Goal: Find specific page/section: Find specific page/section

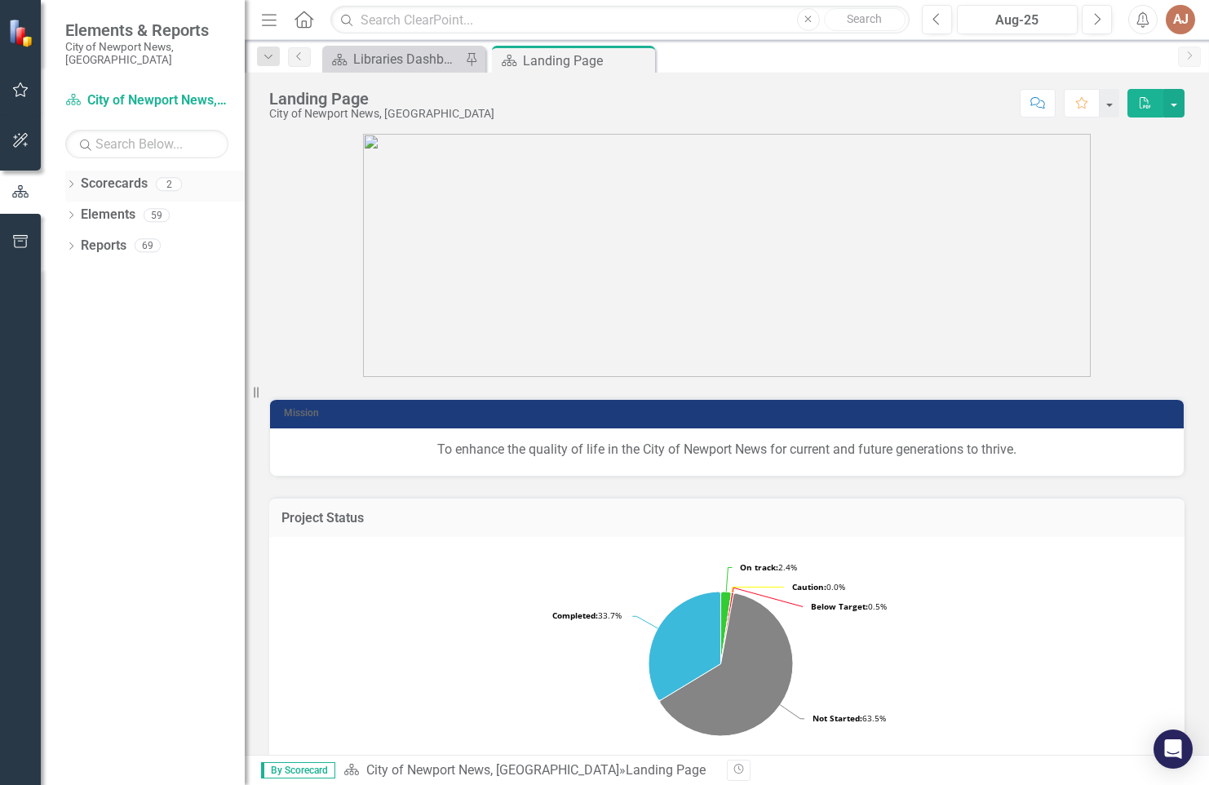
click at [74, 181] on icon "Dropdown" at bounding box center [70, 185] width 11 height 9
click at [77, 210] on icon "Dropdown" at bounding box center [79, 215] width 12 height 10
click at [137, 237] on link "Libraries" at bounding box center [175, 246] width 139 height 19
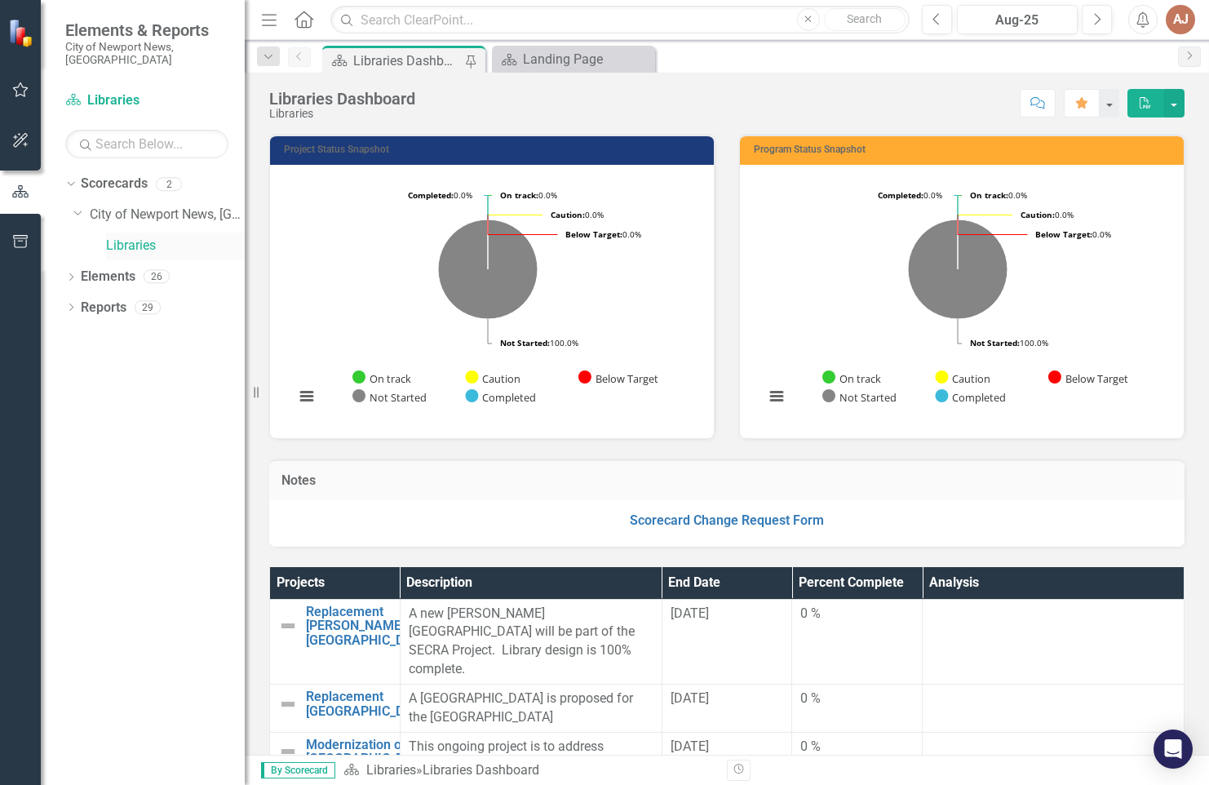
click at [113, 237] on link "Libraries" at bounding box center [175, 246] width 139 height 19
click at [131, 237] on link "Libraries" at bounding box center [175, 246] width 139 height 19
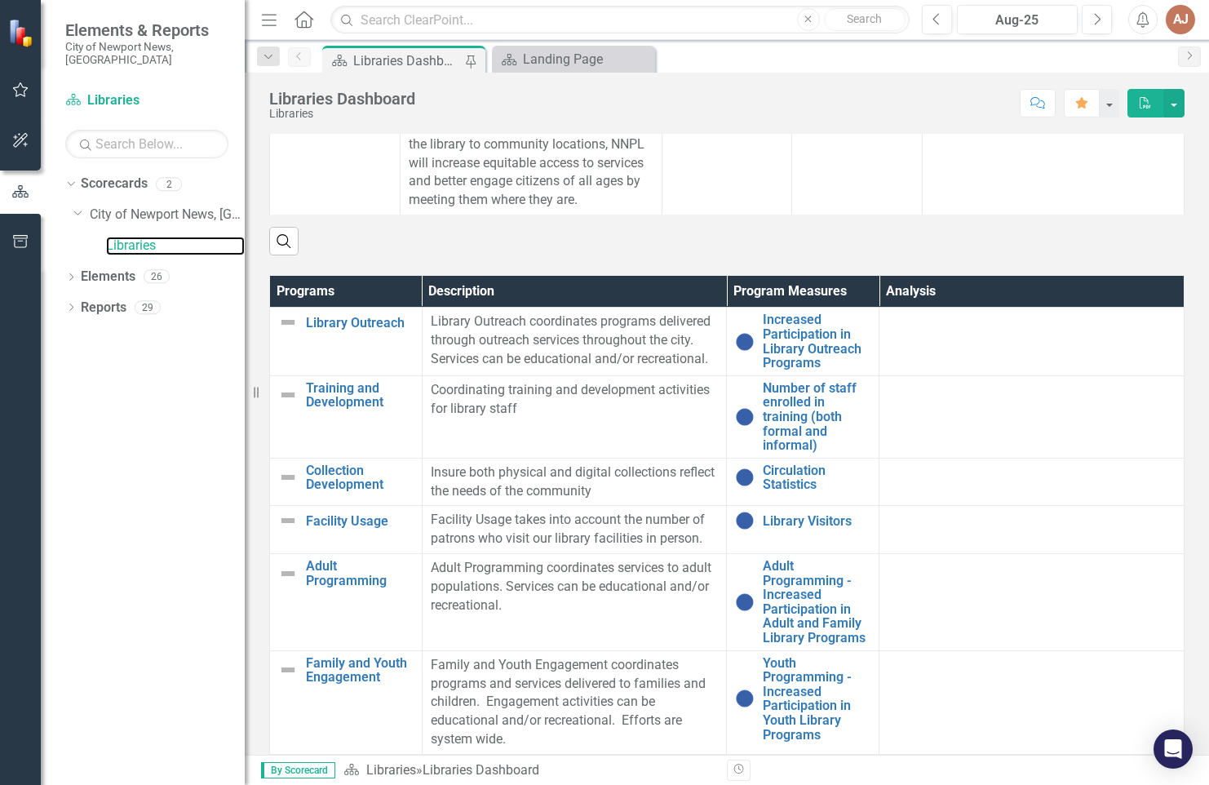
scroll to position [979, 0]
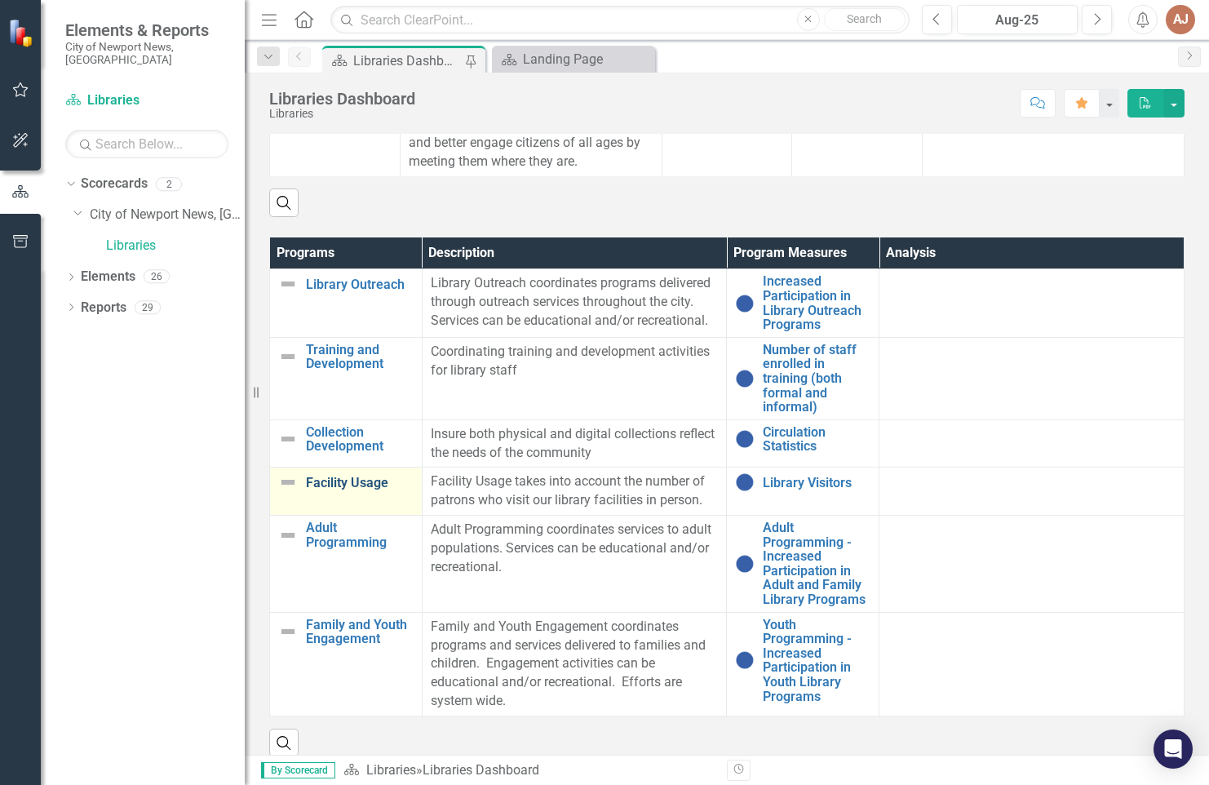
click at [332, 490] on link "Facility Usage" at bounding box center [360, 483] width 108 height 15
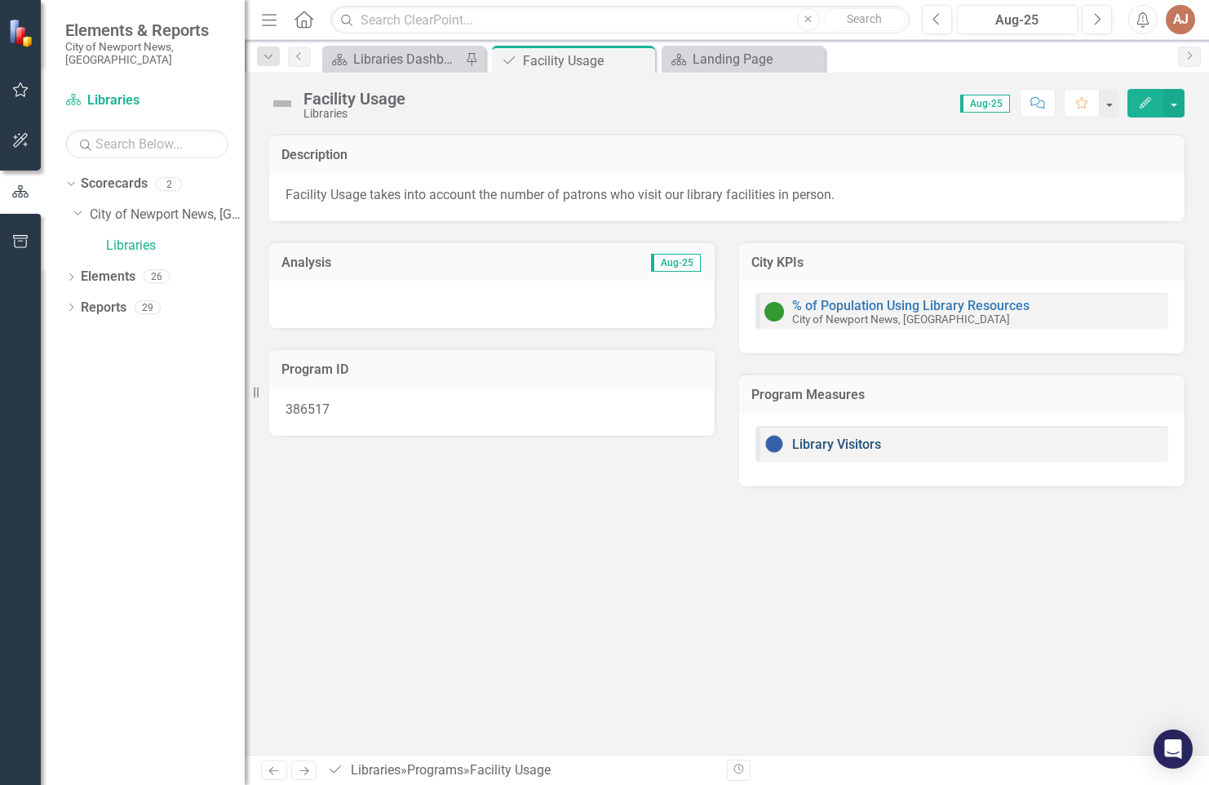
click at [834, 444] on link "Library Visitors" at bounding box center [836, 443] width 89 height 15
